Goal: Task Accomplishment & Management: Use online tool/utility

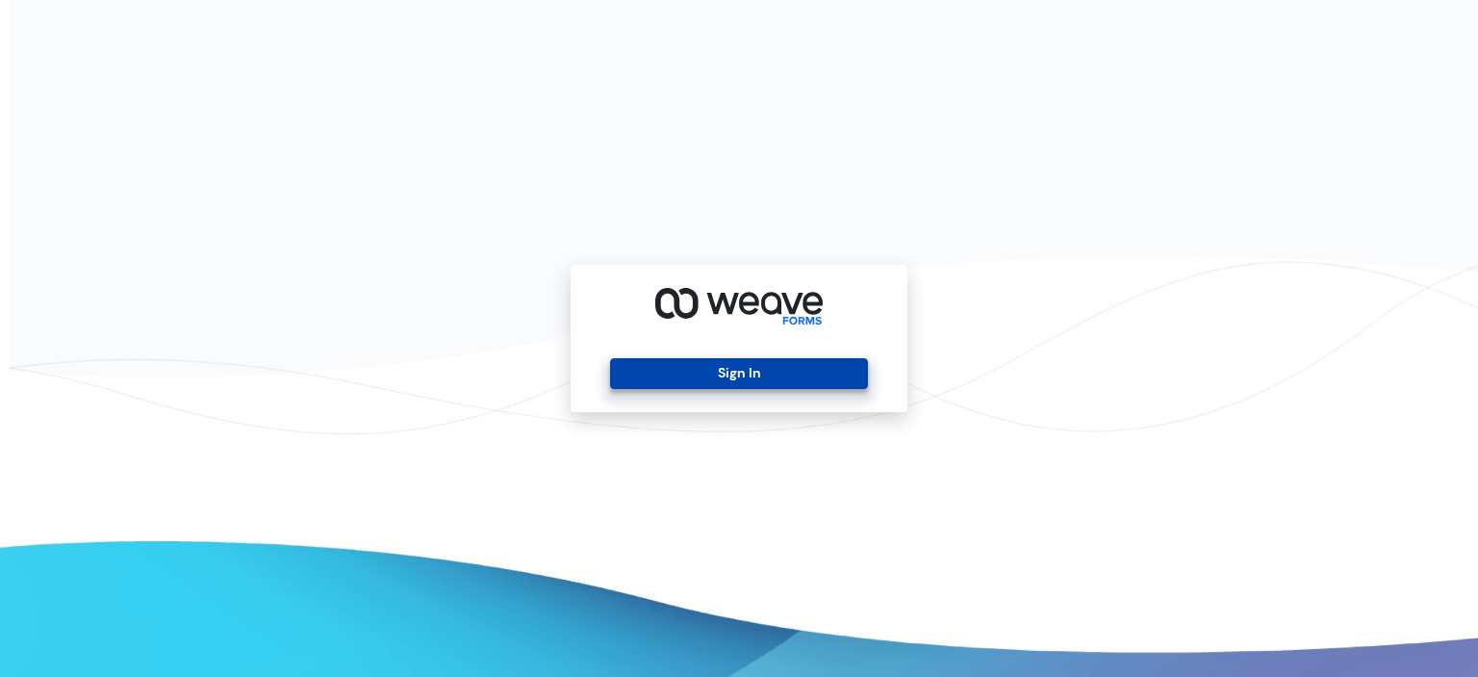
click at [732, 374] on button "Sign In" at bounding box center [738, 373] width 257 height 31
click at [660, 373] on button "Sign In" at bounding box center [738, 373] width 257 height 31
click at [660, 372] on button "Sign In" at bounding box center [738, 373] width 257 height 31
click at [749, 379] on button "Sign In" at bounding box center [738, 373] width 257 height 31
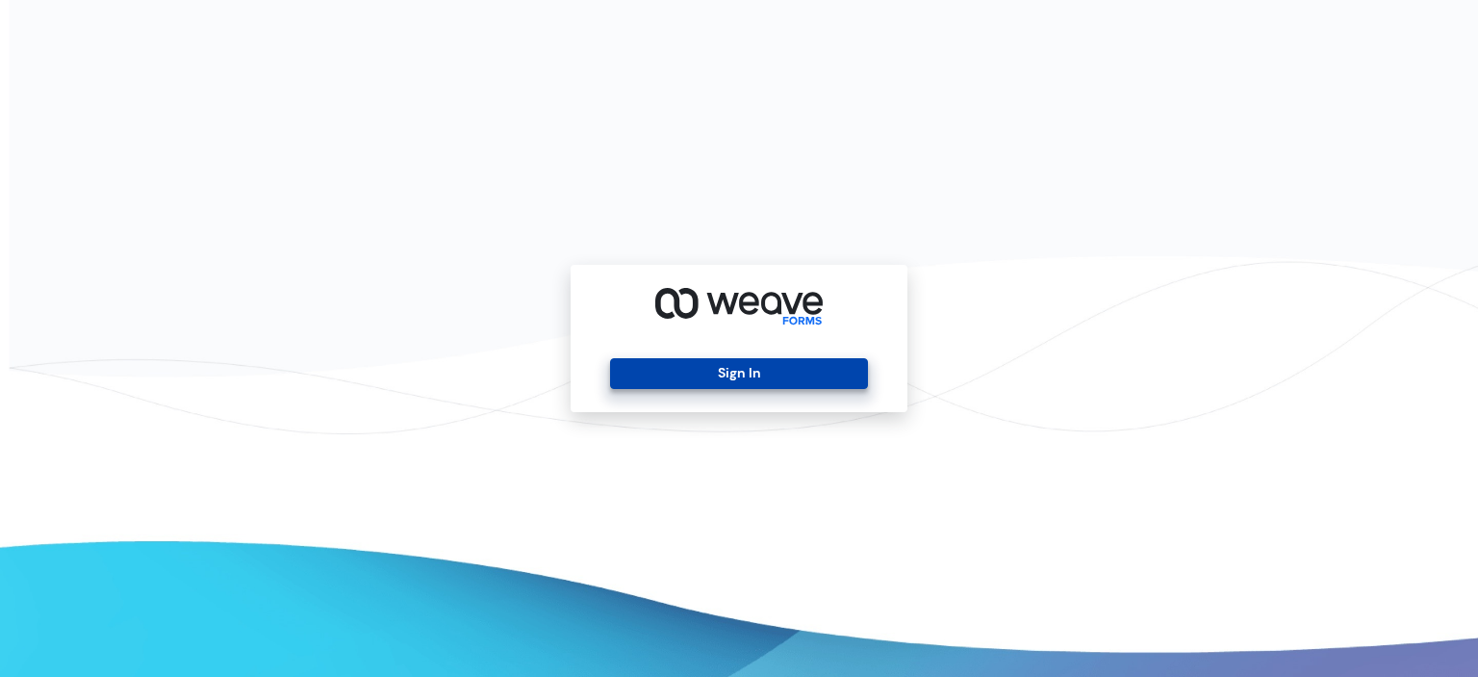
click at [748, 372] on button "Sign In" at bounding box center [738, 373] width 257 height 31
